Goal: Find contact information: Find contact information

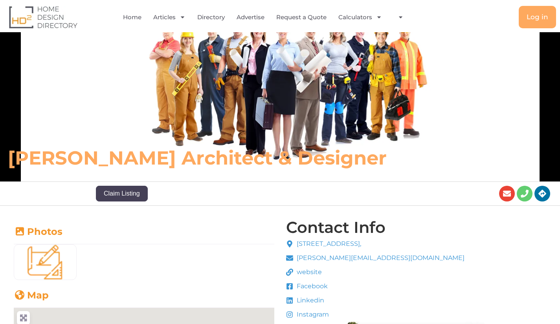
scroll to position [118, 0]
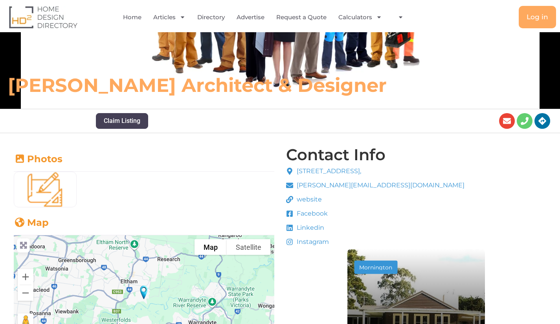
click at [309, 200] on span "website" at bounding box center [308, 199] width 27 height 9
click at [316, 199] on span "website" at bounding box center [308, 199] width 27 height 9
click at [343, 202] on li "website" at bounding box center [375, 201] width 179 height 12
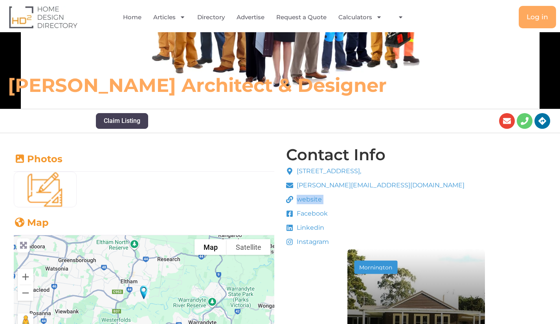
click at [344, 200] on li "website" at bounding box center [375, 201] width 179 height 12
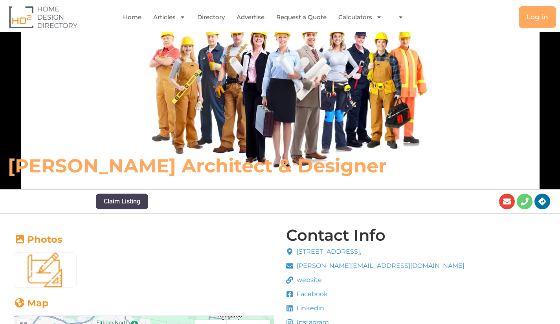
scroll to position [0, 0]
